Goal: Information Seeking & Learning: Learn about a topic

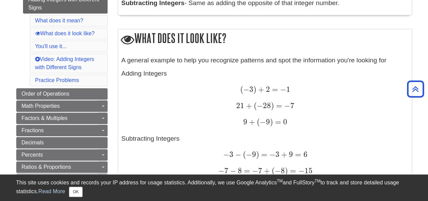
scroll to position [203, 0]
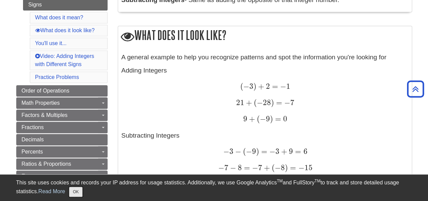
click at [79, 191] on button "OK" at bounding box center [75, 191] width 13 height 10
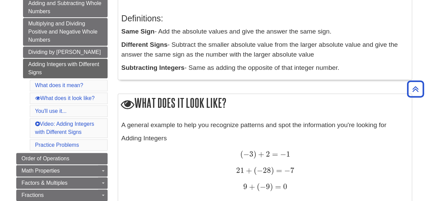
scroll to position [101, 0]
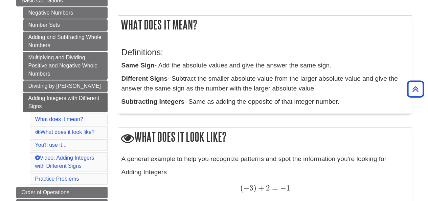
drag, startPoint x: 156, startPoint y: 65, endPoint x: 342, endPoint y: 67, distance: 186.0
click at [342, 67] on p "Same Sign - Add the absolute values and give the answer the same sign." at bounding box center [264, 66] width 287 height 10
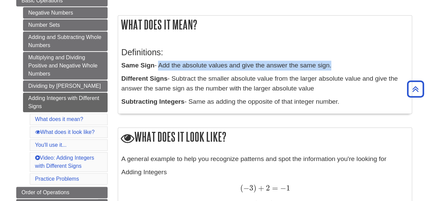
drag, startPoint x: 342, startPoint y: 67, endPoint x: 158, endPoint y: 63, distance: 184.7
click at [158, 63] on p "Same Sign - Add the absolute values and give the answer the same sign." at bounding box center [264, 66] width 287 height 10
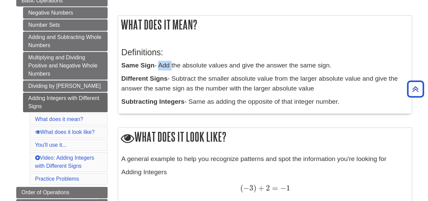
drag, startPoint x: 158, startPoint y: 63, endPoint x: 172, endPoint y: 65, distance: 14.3
click at [172, 65] on p "Same Sign - Add the absolute values and give the answer the same sign." at bounding box center [264, 66] width 287 height 10
click at [159, 64] on p "Same Sign - Add the absolute values and give the answer the same sign." at bounding box center [264, 66] width 287 height 10
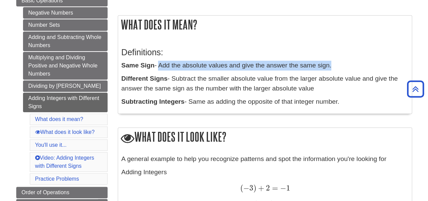
drag, startPoint x: 159, startPoint y: 64, endPoint x: 334, endPoint y: 64, distance: 175.2
click at [334, 64] on p "Same Sign - Add the absolute values and give the answer the same sign." at bounding box center [264, 66] width 287 height 10
drag, startPoint x: 334, startPoint y: 64, endPoint x: 164, endPoint y: 62, distance: 169.8
click at [164, 62] on p "Same Sign - Add the absolute values and give the answer the same sign." at bounding box center [264, 66] width 287 height 10
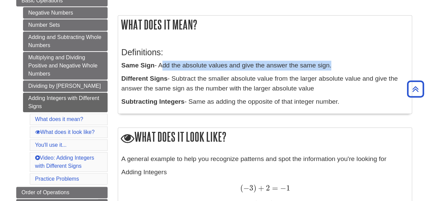
click at [164, 62] on p "Same Sign - Add the absolute values and give the answer the same sign." at bounding box center [264, 66] width 287 height 10
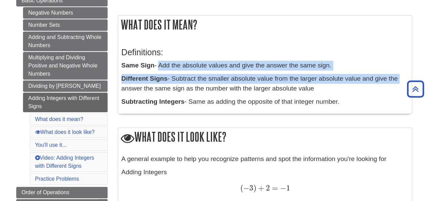
drag, startPoint x: 158, startPoint y: 65, endPoint x: 409, endPoint y: 73, distance: 250.4
click at [409, 73] on div "Definitions: Same Sign - Add the absolute values and give the answer the same s…" at bounding box center [265, 75] width 294 height 76
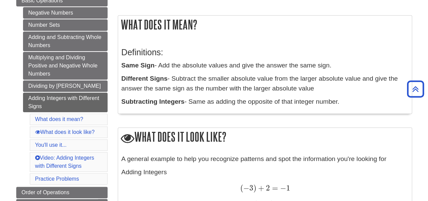
click at [310, 56] on h3 "Definitions:" at bounding box center [264, 52] width 287 height 10
drag, startPoint x: 173, startPoint y: 79, endPoint x: 321, endPoint y: 89, distance: 147.4
click at [321, 89] on p "Different Signs - Subtract the smaller absolute value from the larger absolute …" at bounding box center [264, 84] width 287 height 20
click at [320, 88] on p "Different Signs - Subtract the smaller absolute value from the larger absolute …" at bounding box center [264, 84] width 287 height 20
drag, startPoint x: 160, startPoint y: 63, endPoint x: 367, endPoint y: 62, distance: 206.3
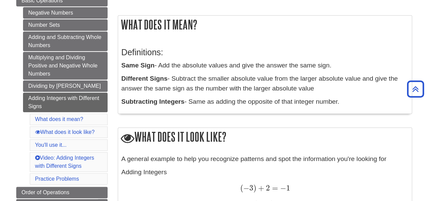
click at [367, 62] on p "Same Sign - Add the absolute values and give the answer the same sign." at bounding box center [264, 66] width 287 height 10
click at [366, 62] on p "Same Sign - Add the absolute values and give the answer the same sign." at bounding box center [264, 66] width 287 height 10
drag, startPoint x: 340, startPoint y: 61, endPoint x: 158, endPoint y: 64, distance: 182.0
click at [158, 64] on p "Same Sign - Add the absolute values and give the answer the same sign." at bounding box center [264, 66] width 287 height 10
click at [159, 64] on p "Same Sign - Add the absolute values and give the answer the same sign." at bounding box center [264, 66] width 287 height 10
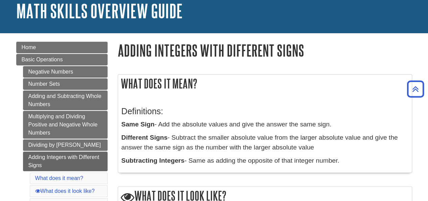
scroll to position [34, 0]
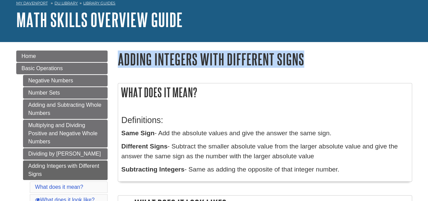
drag, startPoint x: 114, startPoint y: 60, endPoint x: 322, endPoint y: 67, distance: 208.4
click at [322, 67] on h1 "Adding Integers with Different Signs" at bounding box center [265, 58] width 294 height 17
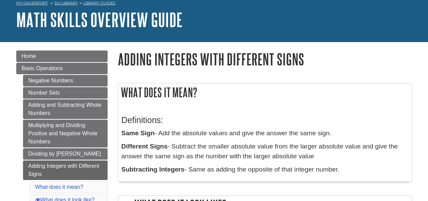
scroll to position [68, 0]
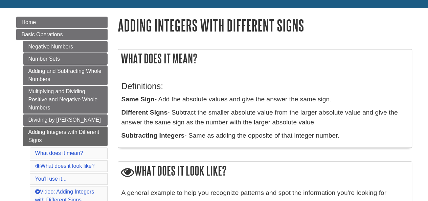
drag, startPoint x: 159, startPoint y: 100, endPoint x: 340, endPoint y: 98, distance: 180.9
click at [340, 98] on p "Same Sign - Add the absolute values and give the answer the same sign." at bounding box center [264, 99] width 287 height 10
click at [338, 99] on p "Same Sign - Add the absolute values and give the answer the same sign." at bounding box center [264, 99] width 287 height 10
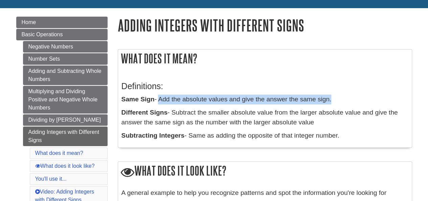
drag, startPoint x: 338, startPoint y: 99, endPoint x: 159, endPoint y: 93, distance: 178.7
click at [159, 93] on div "Definitions: Same Sign - Add the absolute values and give the answer the same s…" at bounding box center [264, 108] width 287 height 69
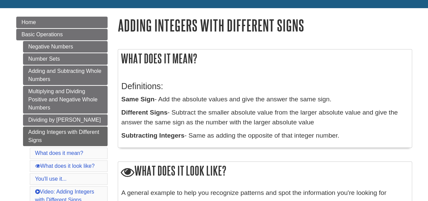
click at [179, 91] on h3 "Definitions:" at bounding box center [264, 86] width 287 height 10
